Goal: Find contact information: Find contact information

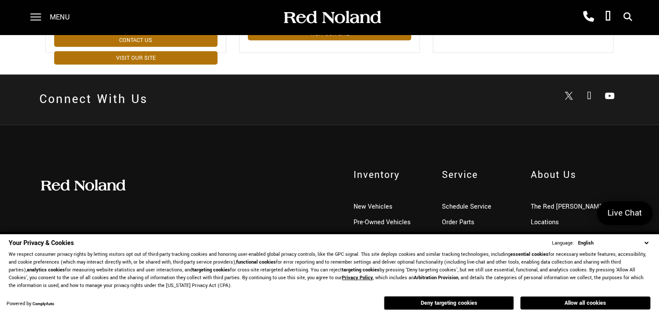
scroll to position [520, 0]
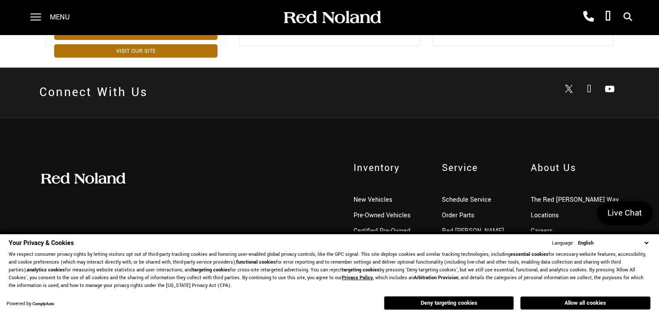
click at [482, 300] on button "Deny targeting cookies" at bounding box center [449, 303] width 130 height 14
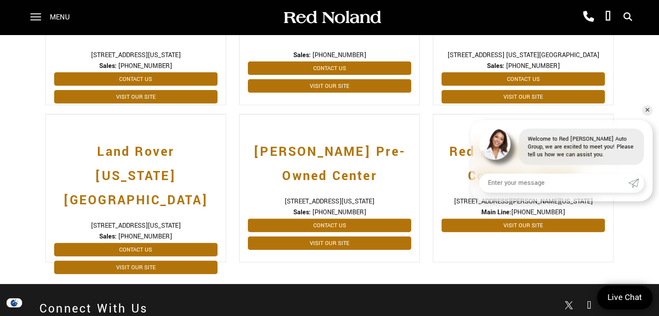
scroll to position [550, 0]
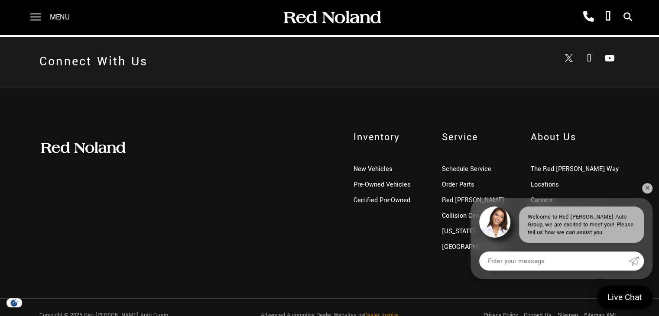
click at [651, 110] on div "Inventory New Vehicles Pre-Owned Vehicles Certified Pre-Owned Service Schedule …" at bounding box center [329, 192] width 659 height 211
click at [644, 192] on link "✕" at bounding box center [647, 188] width 10 height 10
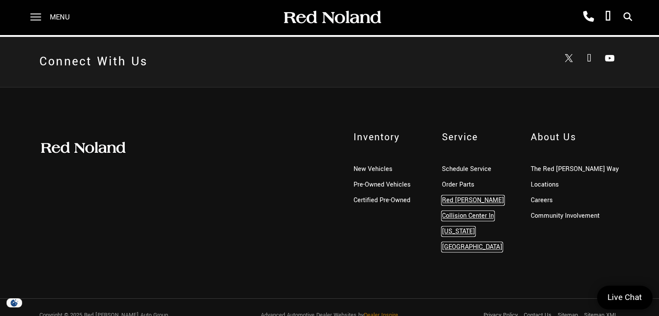
click at [480, 213] on link "Red [PERSON_NAME] Collision Center In [US_STATE][GEOGRAPHIC_DATA]" at bounding box center [473, 224] width 62 height 56
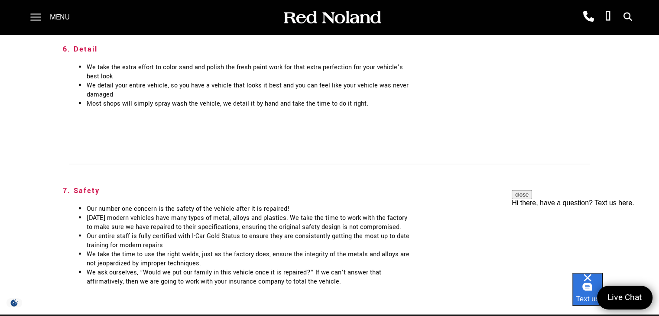
scroll to position [1835, 0]
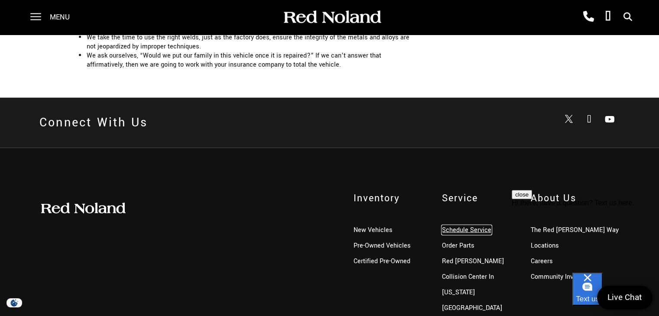
click at [464, 226] on link "Schedule Service" at bounding box center [466, 230] width 49 height 9
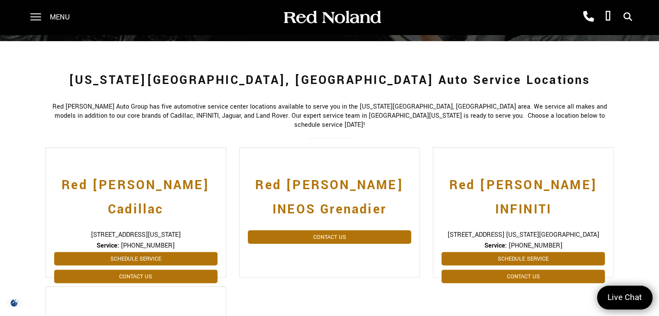
click at [165, 241] on span "[PHONE_NUMBER]" at bounding box center [148, 245] width 54 height 9
drag, startPoint x: 165, startPoint y: 219, endPoint x: 127, endPoint y: 216, distance: 38.6
click at [127, 241] on span "[PHONE_NUMBER]" at bounding box center [148, 245] width 54 height 9
copy span "[PHONE_NUMBER]"
